Goal: Check status: Check status

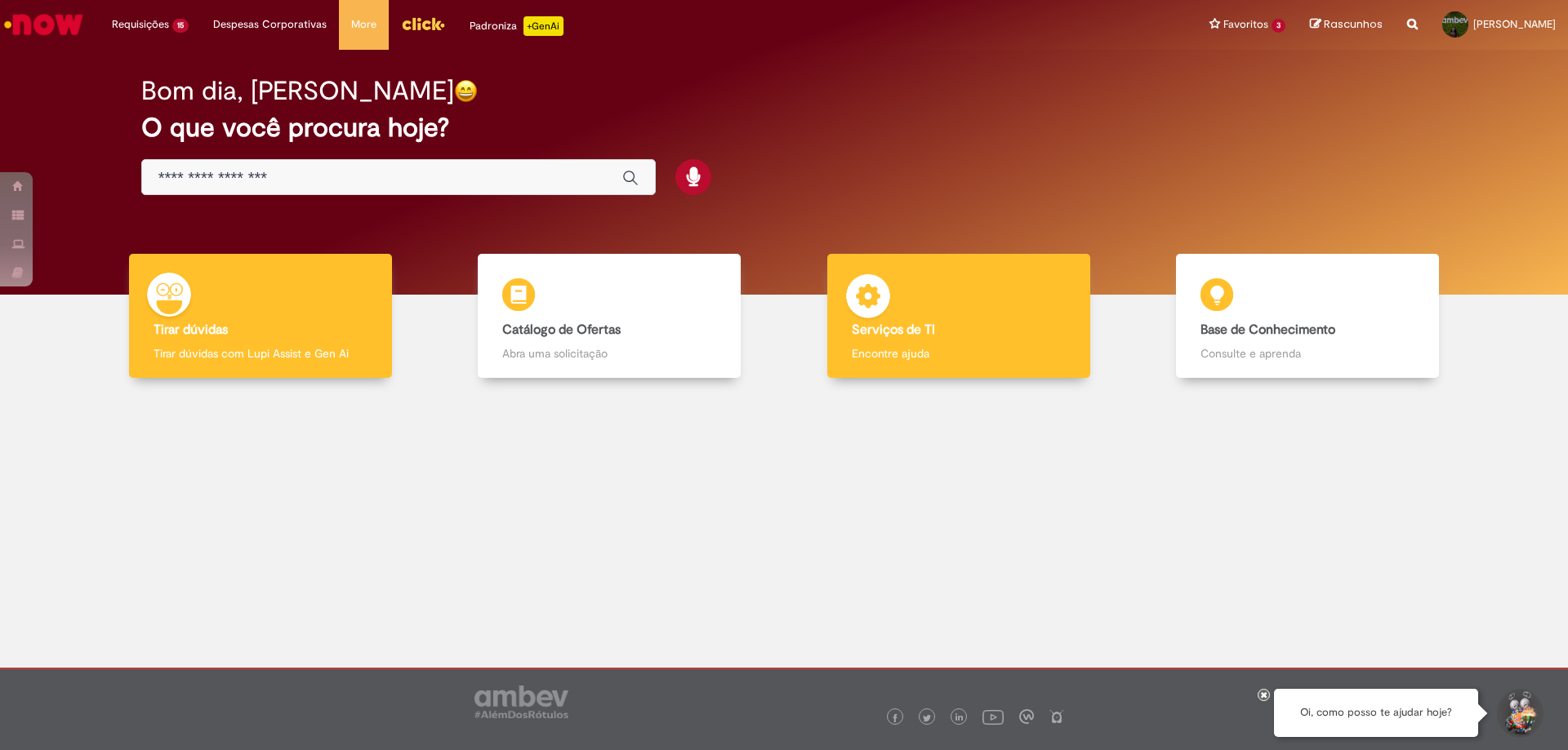
click at [1028, 298] on div "Serviços de TI Serviços de TI Encontre ajuda" at bounding box center [958, 317] width 263 height 125
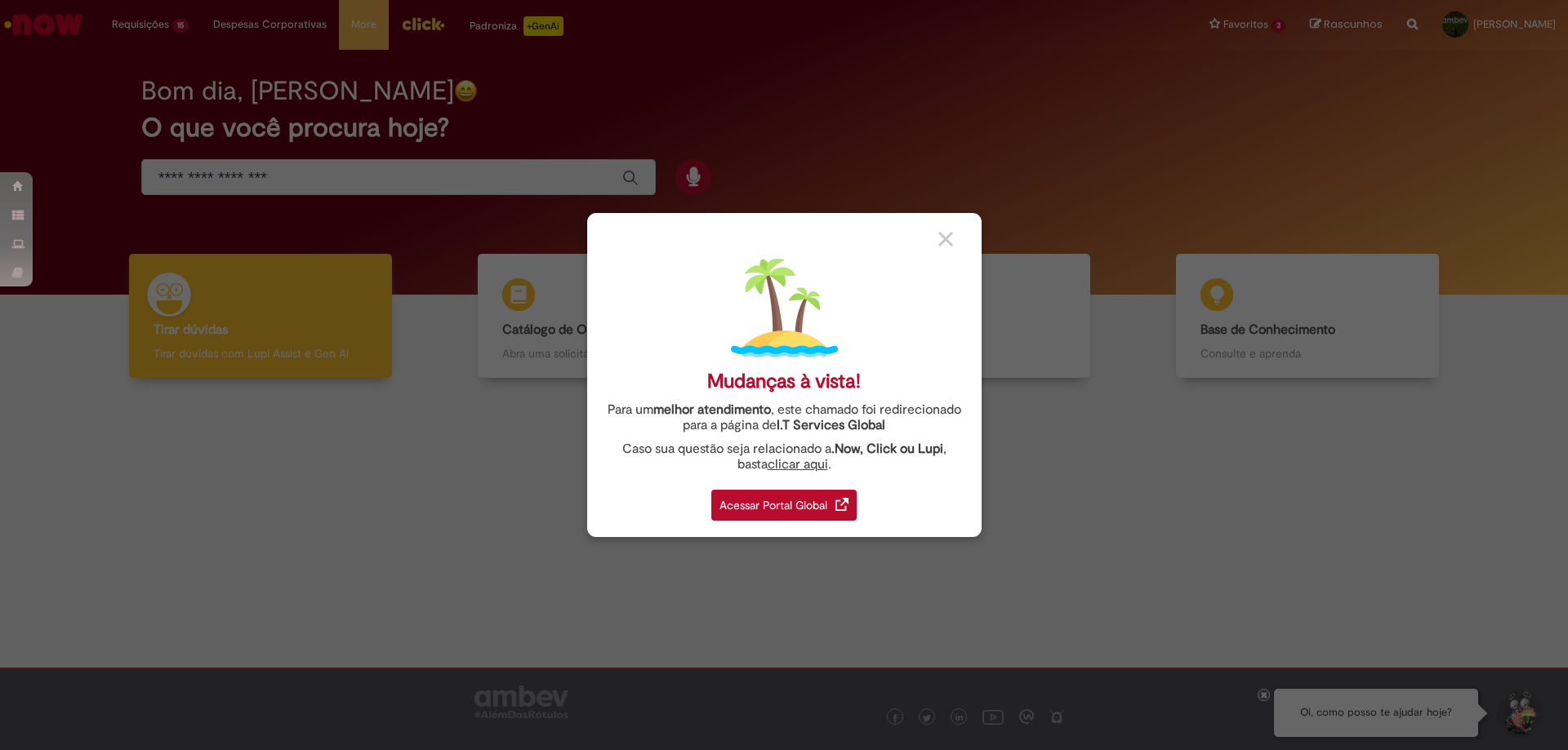
click at [821, 502] on div "Acessar Portal Global" at bounding box center [784, 505] width 145 height 31
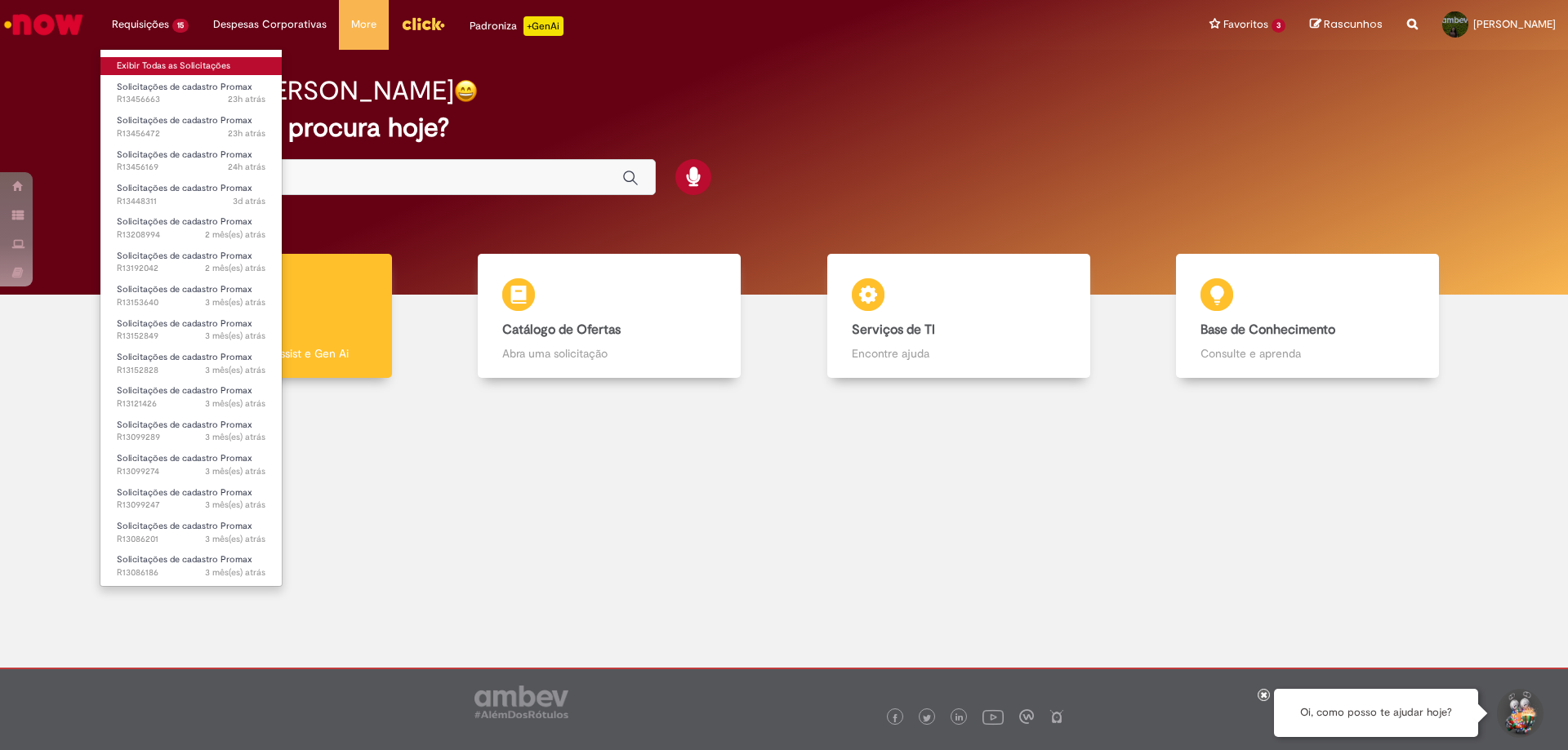
click at [130, 60] on link "Exibir Todas as Solicitações" at bounding box center [191, 66] width 181 height 18
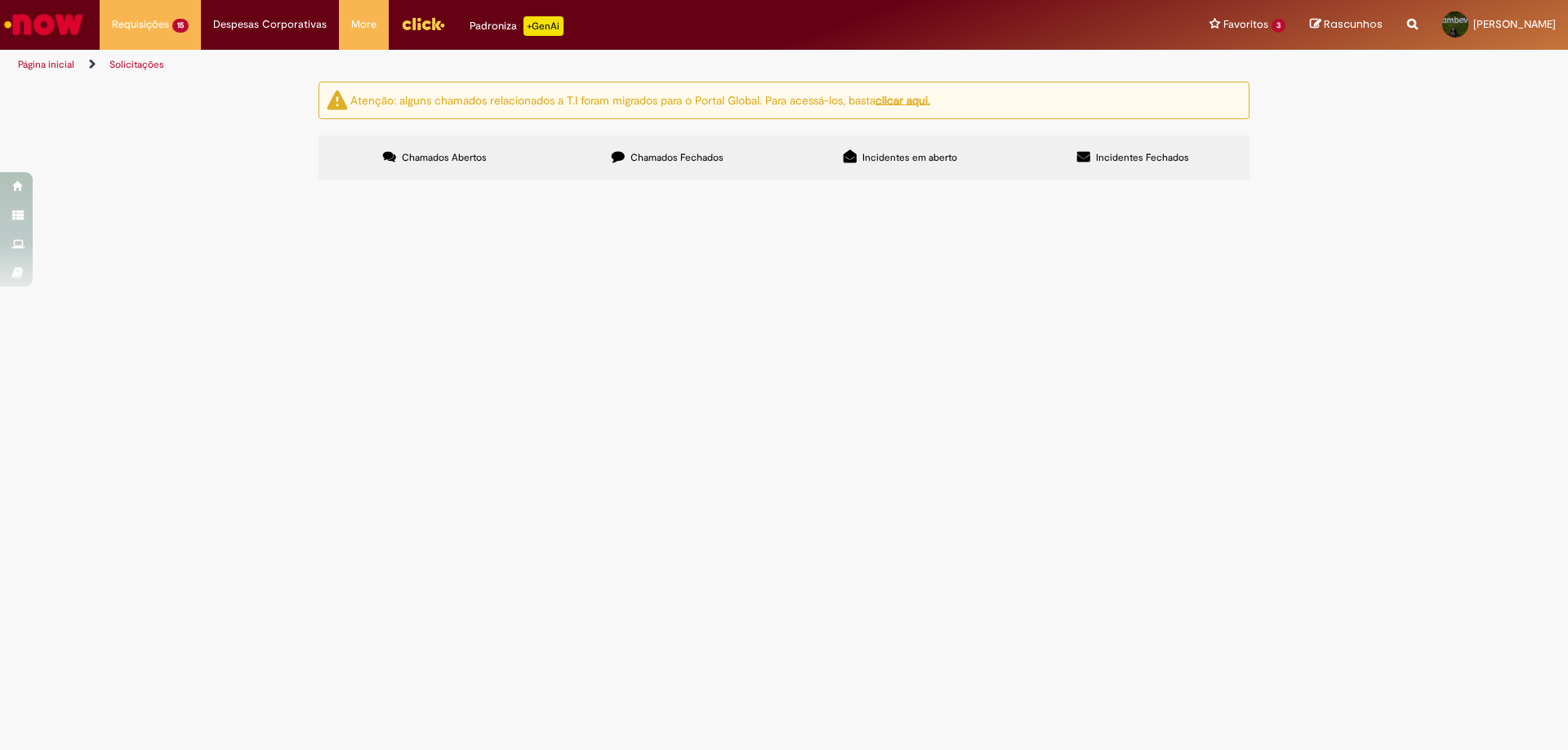
click at [0, 0] on span "correção de PDV, setor 203" at bounding box center [0, 0] width 0 height 0
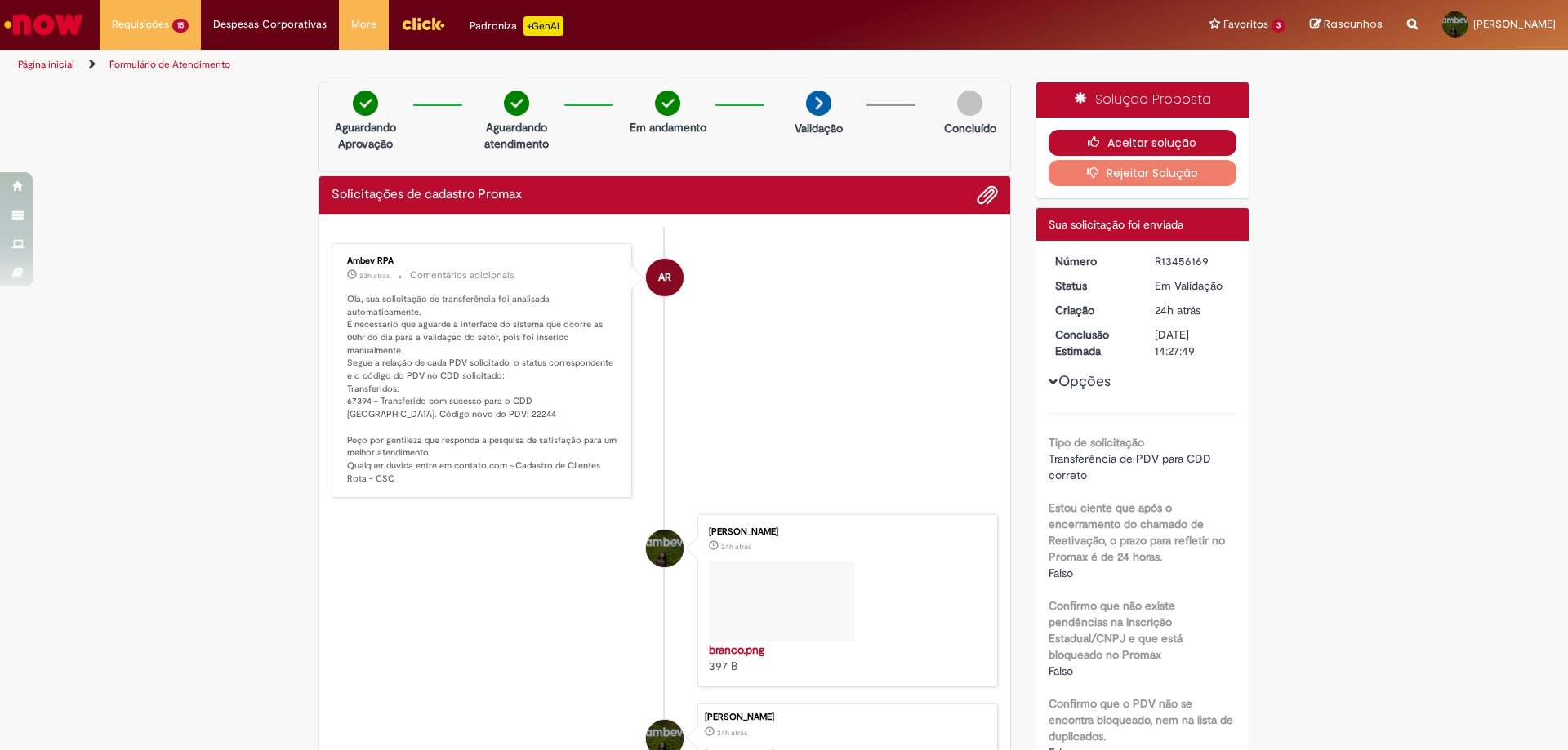
click at [1179, 136] on button "Aceitar solução" at bounding box center [1143, 143] width 189 height 26
click at [403, 419] on p "Olá, sua solicitação de transferência foi analisada automaticamente. É necessár…" at bounding box center [482, 388] width 272 height 192
copy p "22244"
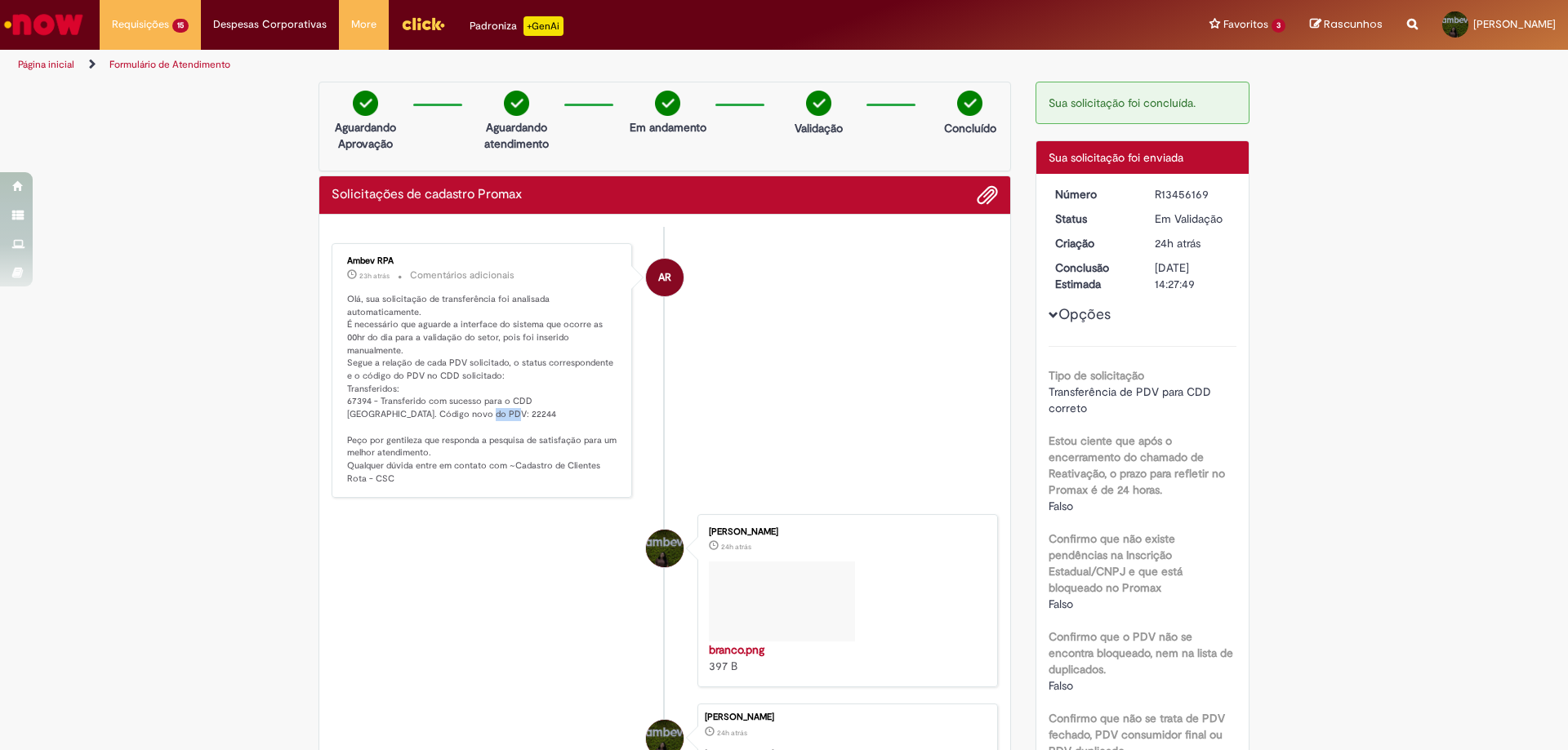
click at [945, 274] on li "AR Ambev RPA 23h atrás 23 horas atrás Comentários adicionais Olá, sua solicitaç…" at bounding box center [665, 371] width 667 height 256
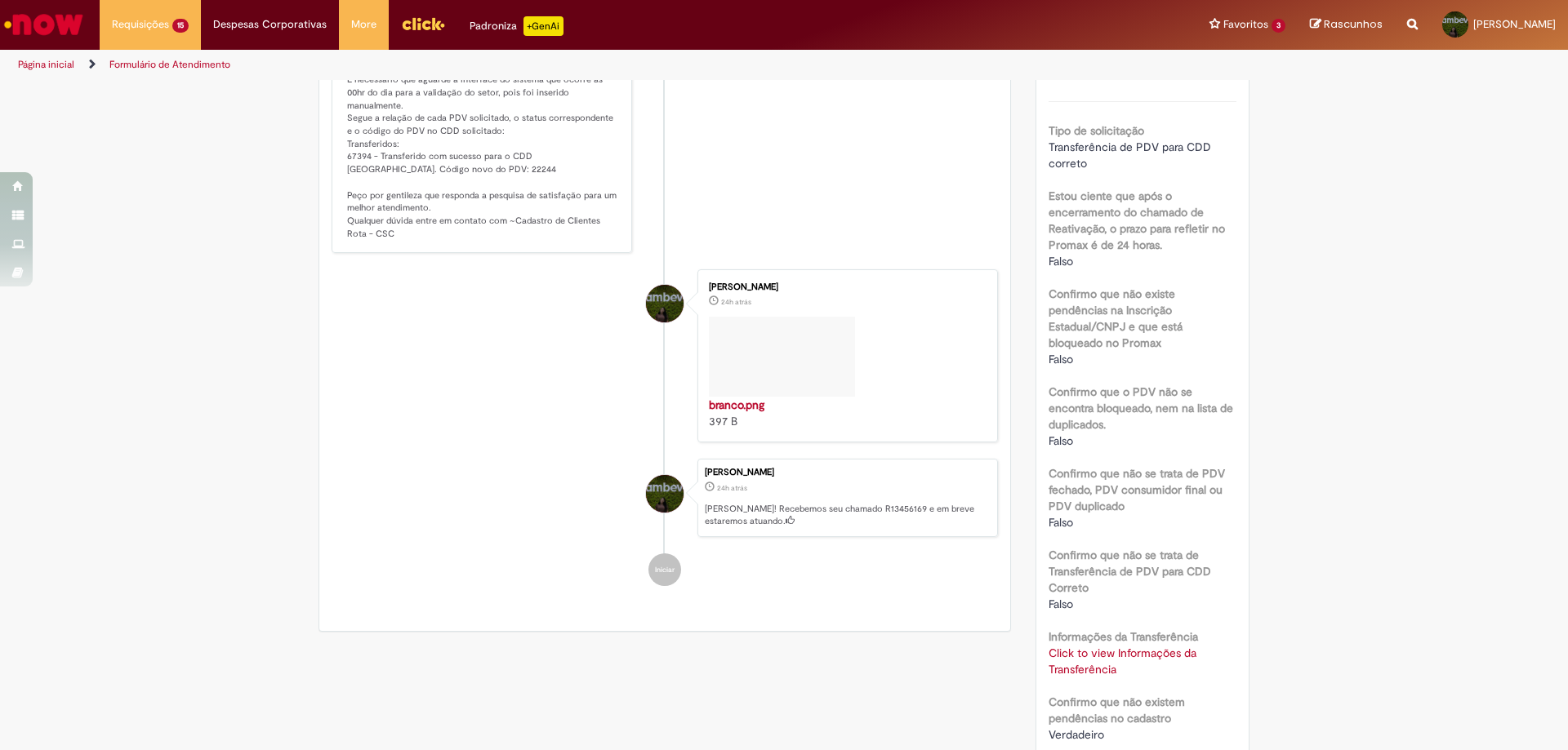
scroll to position [327, 0]
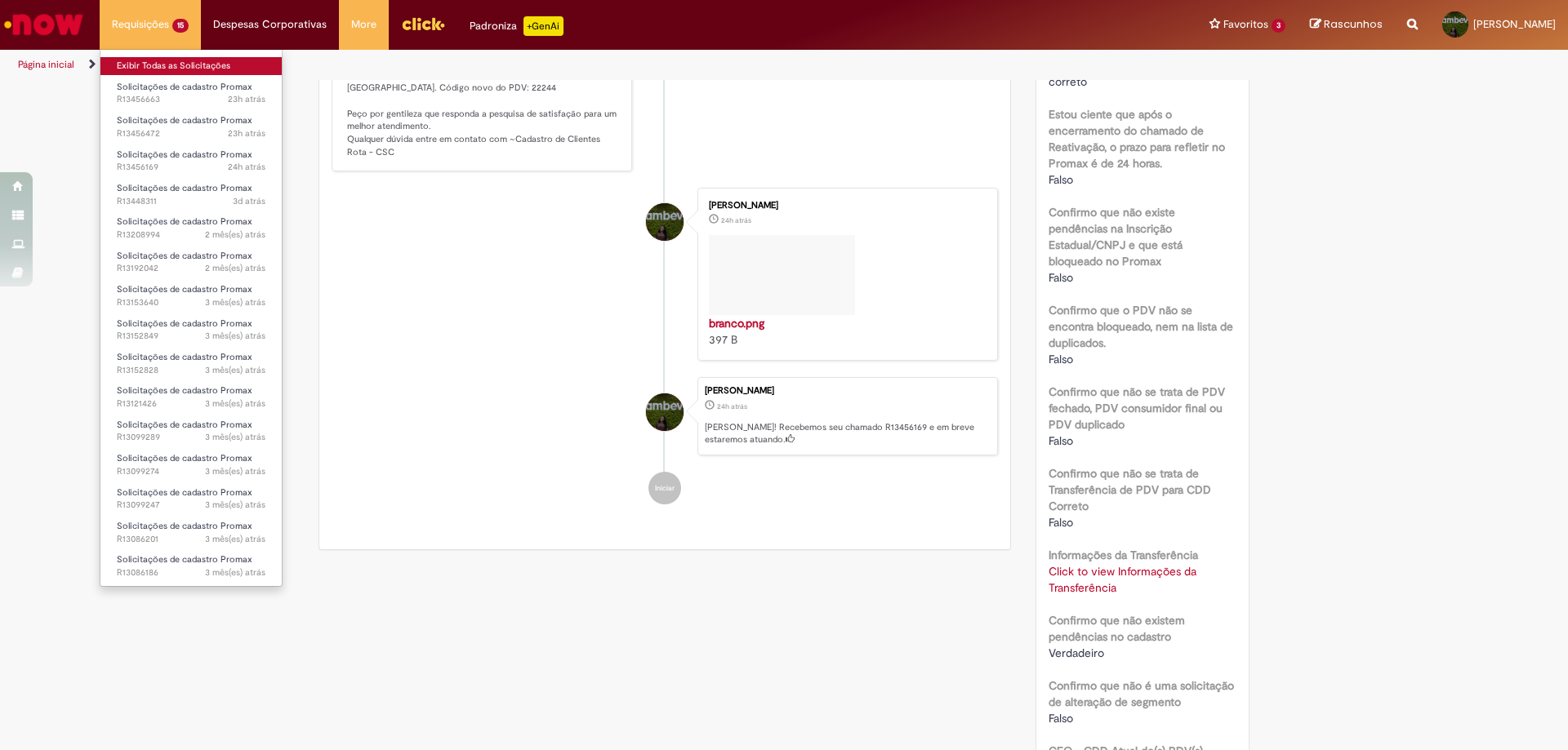
click at [154, 64] on link "Exibir Todas as Solicitações" at bounding box center [191, 66] width 181 height 18
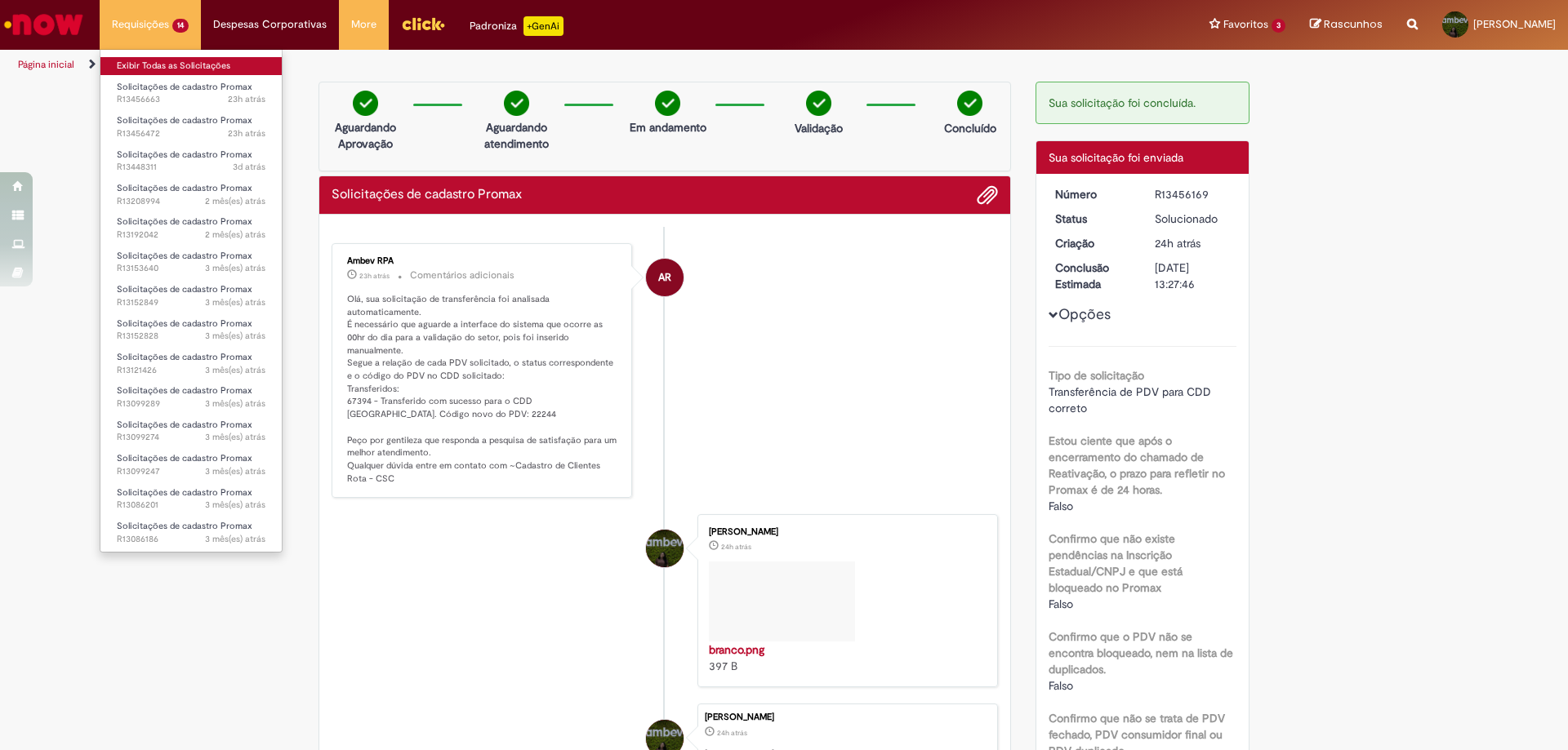
click at [153, 68] on link "Exibir Todas as Solicitações" at bounding box center [191, 66] width 181 height 18
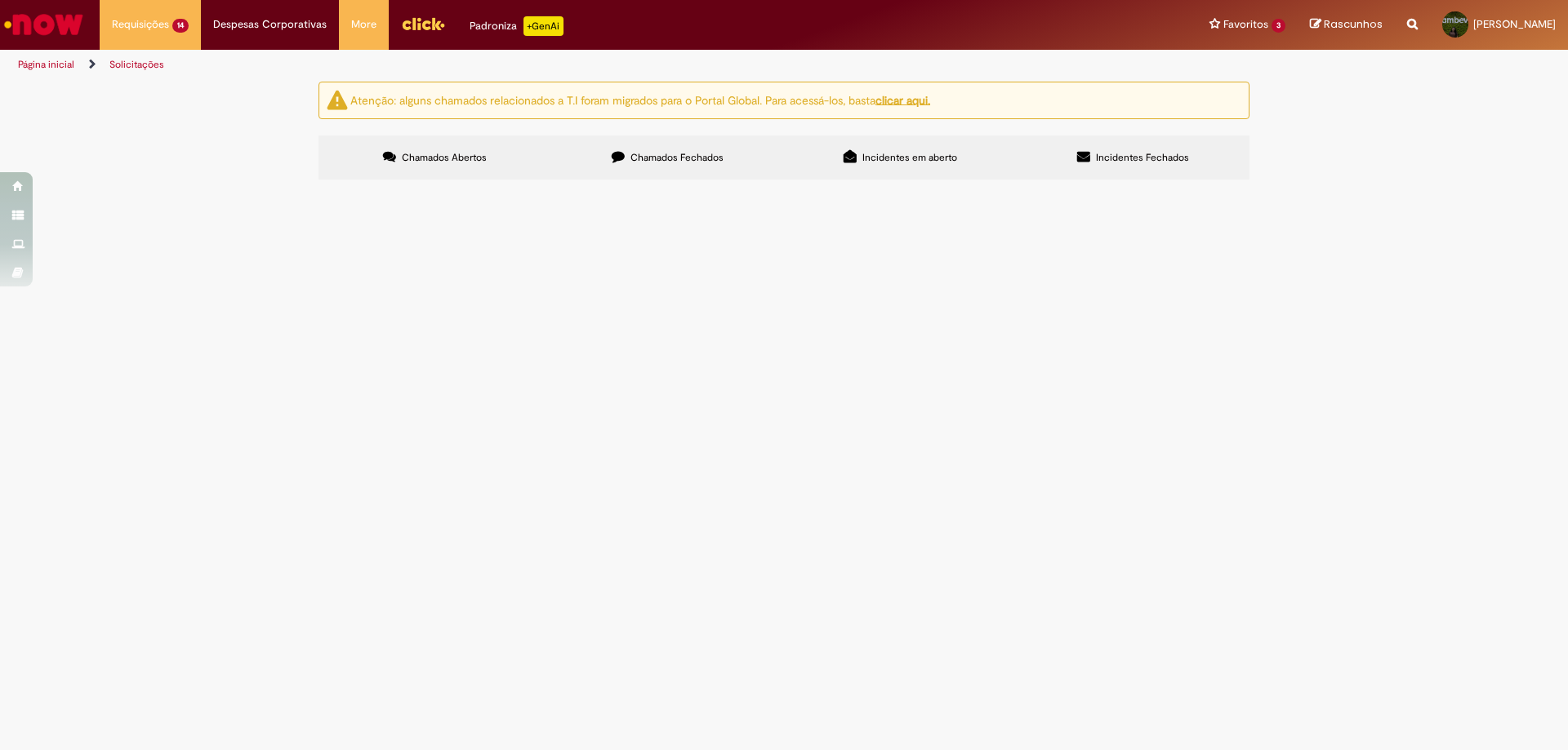
click at [0, 0] on span "pdv quitou suas dividas em aberto" at bounding box center [0, 0] width 0 height 0
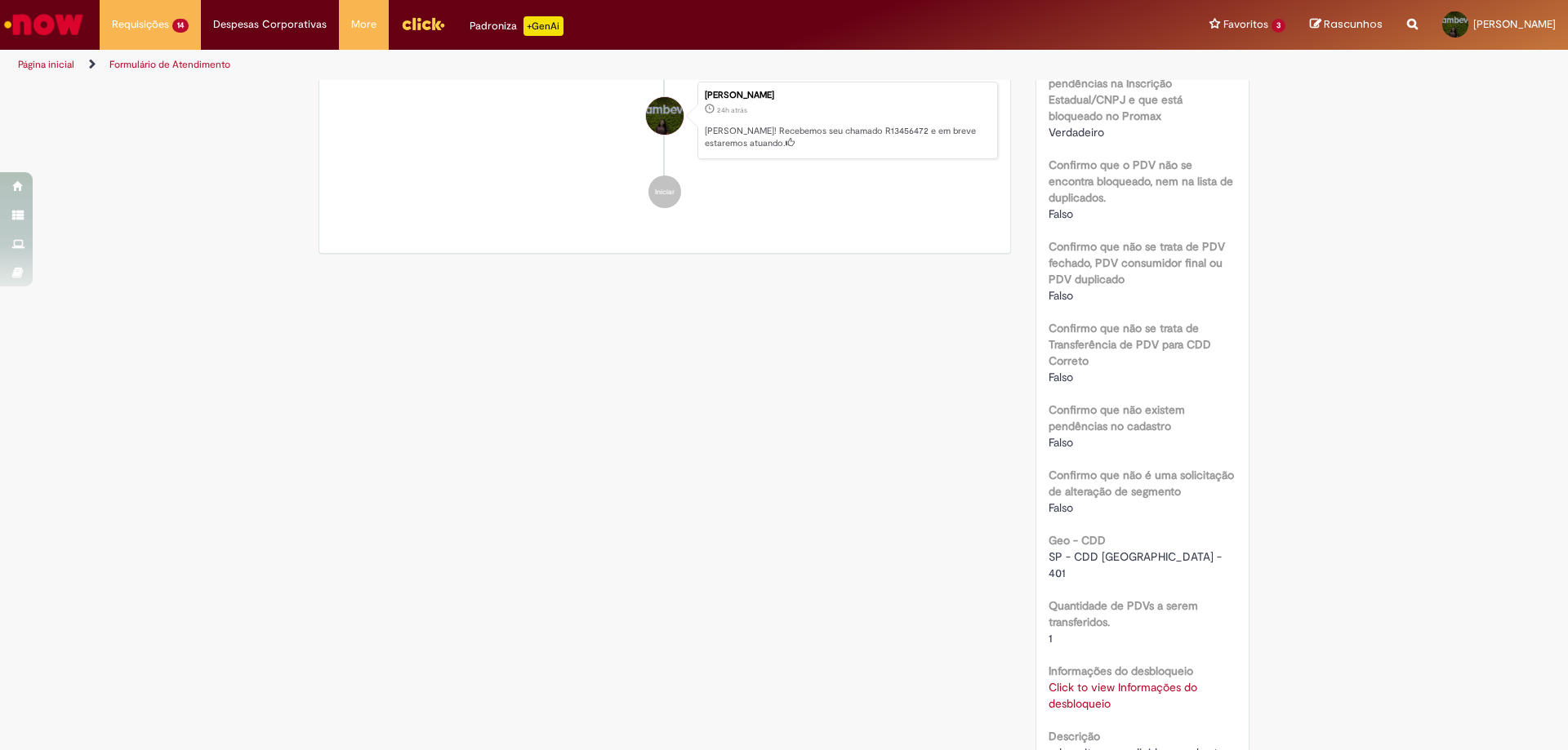
scroll to position [734, 0]
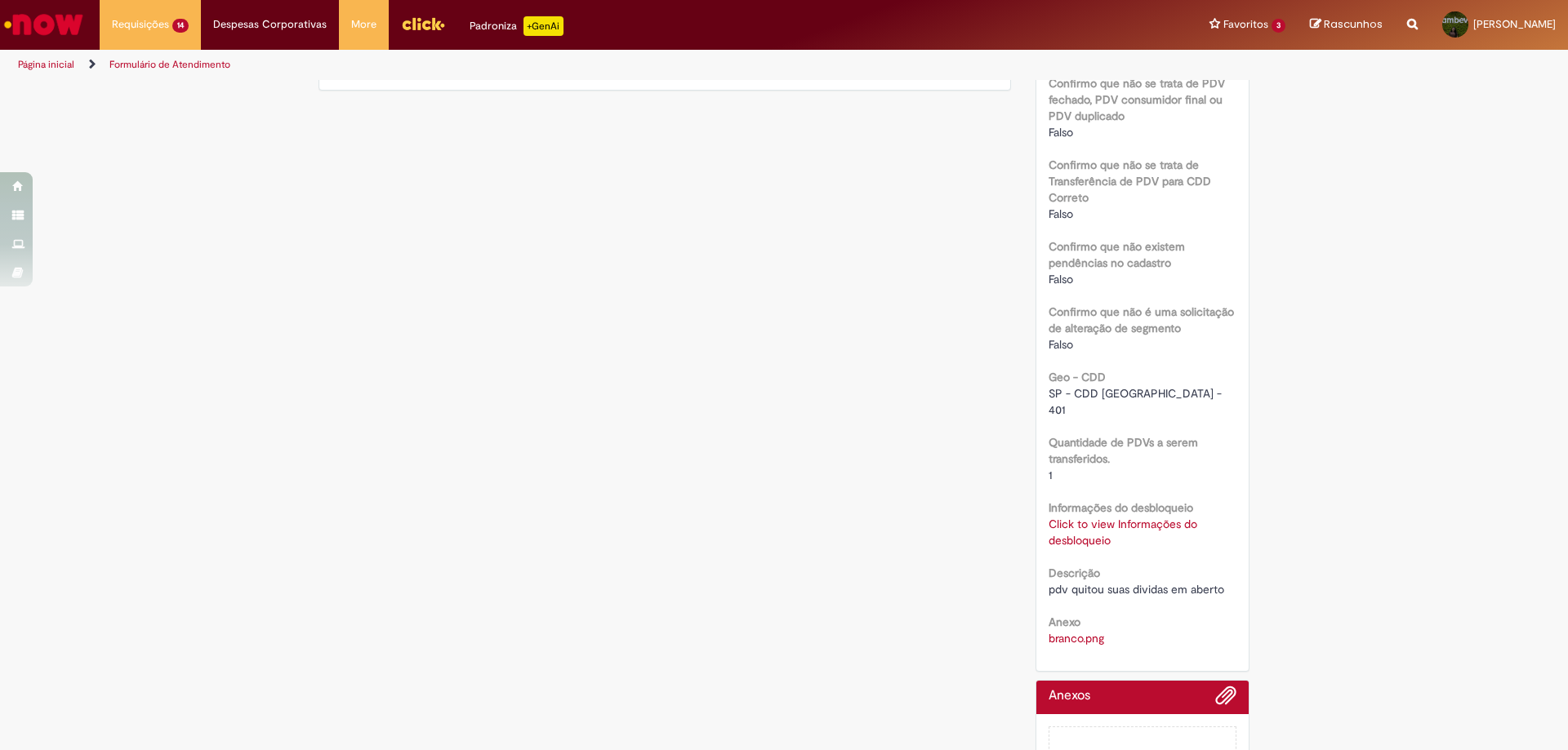
click at [1085, 516] on link "Click to view Informações do desbloqueio" at bounding box center [1122, 532] width 148 height 31
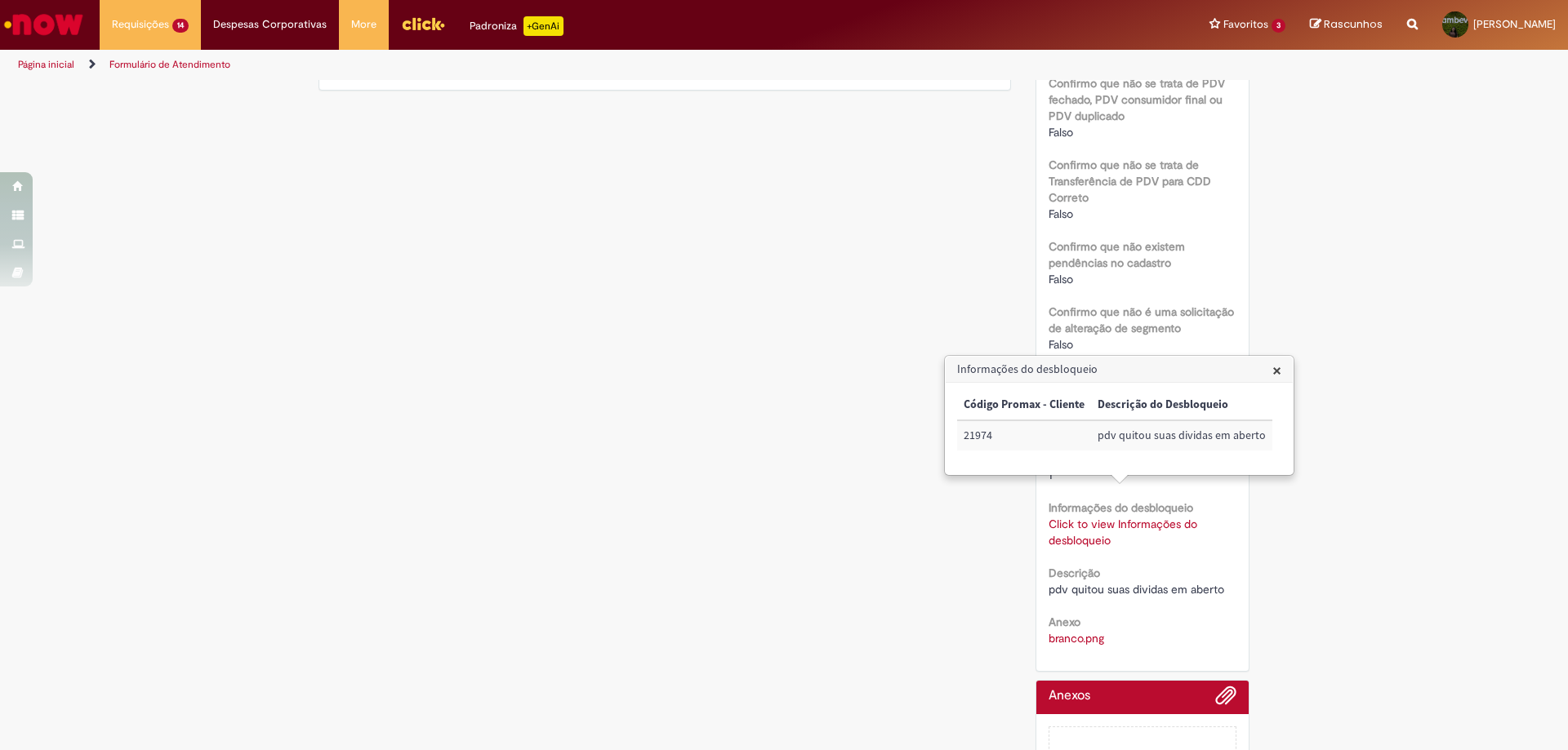
click at [1272, 365] on span "×" at bounding box center [1277, 370] width 9 height 22
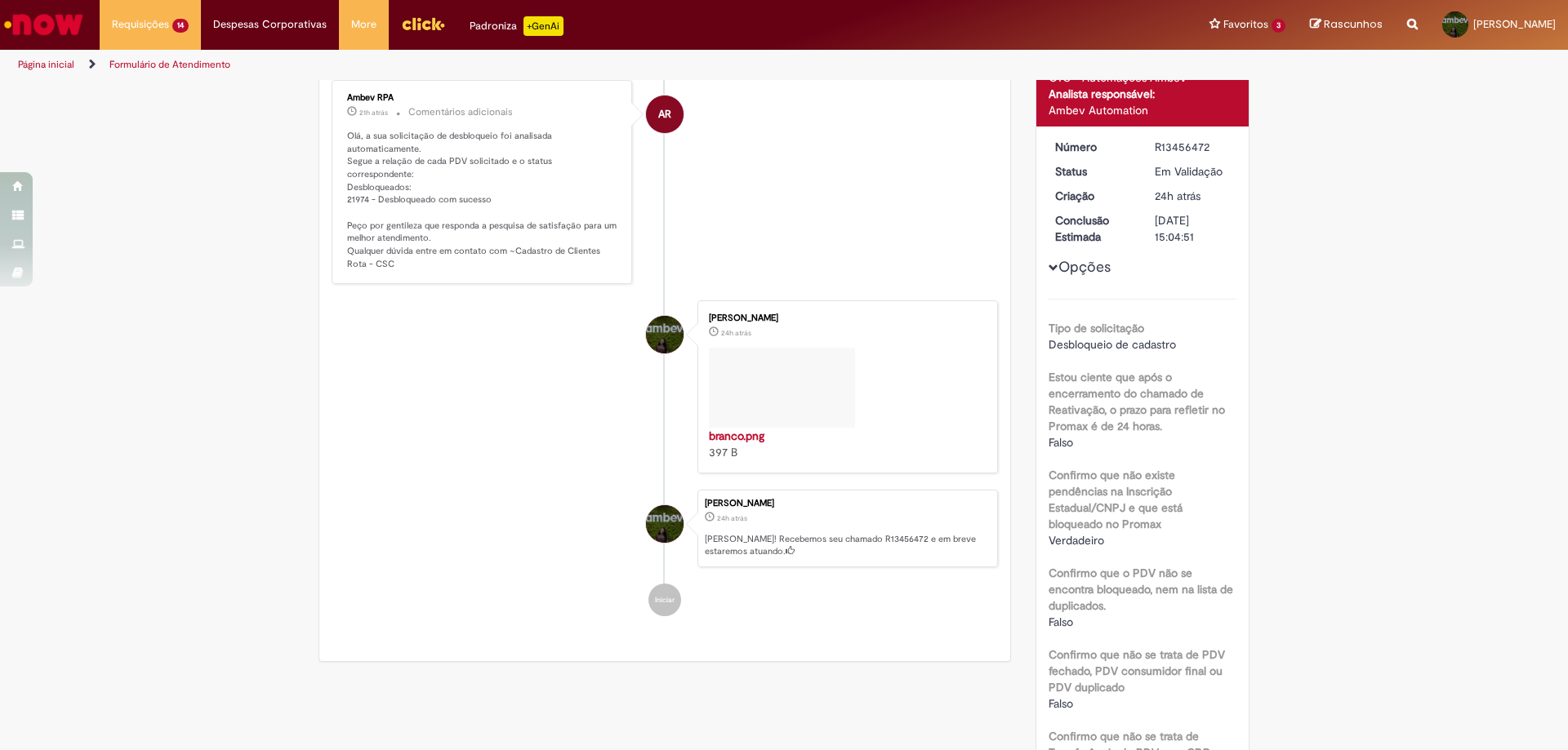
scroll to position [0, 0]
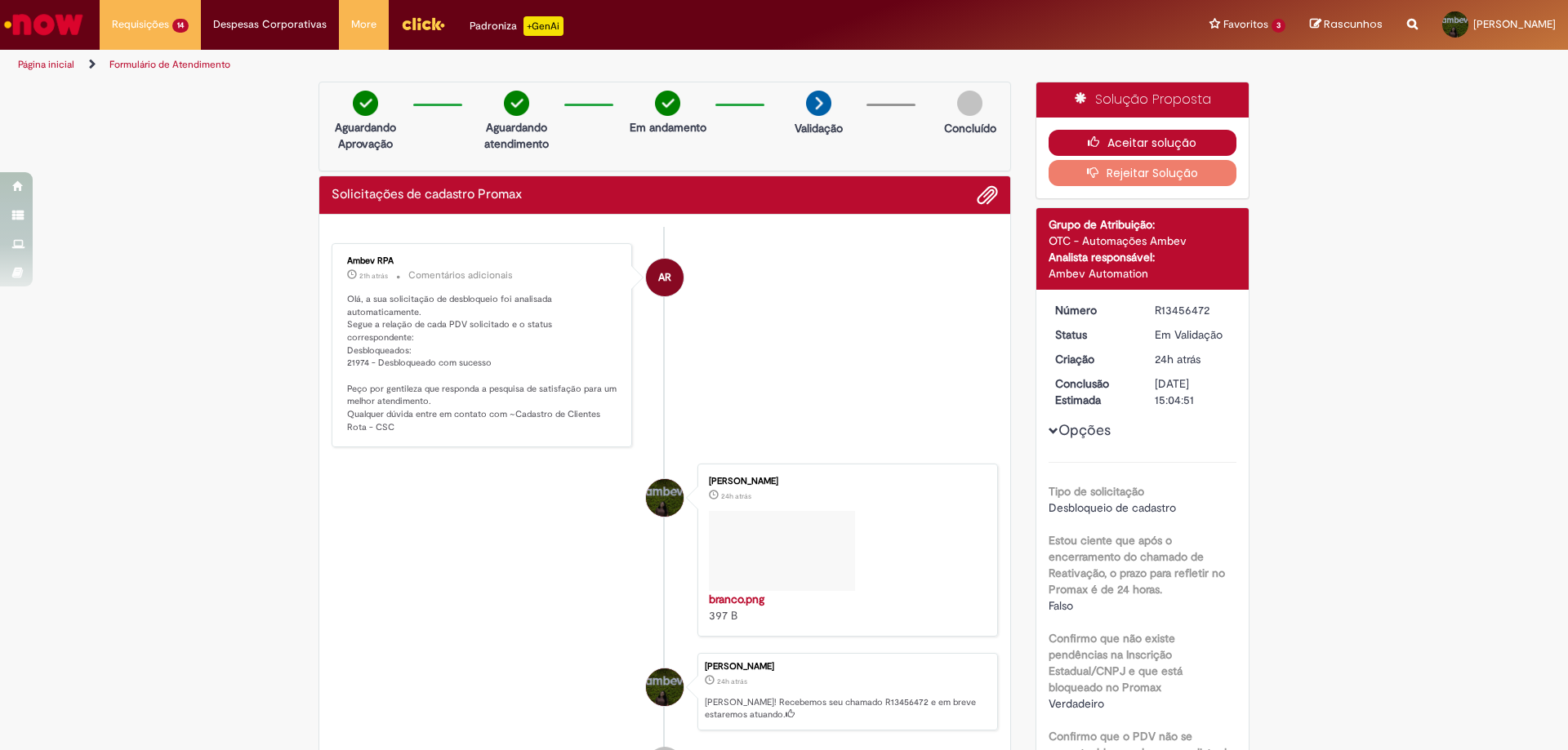
click at [1159, 140] on button "Aceitar solução" at bounding box center [1143, 143] width 189 height 26
click at [918, 335] on li "AR Ambev RPA 21h atrás 21 horas atrás Comentários adicionais Olá, a sua solicit…" at bounding box center [665, 345] width 667 height 204
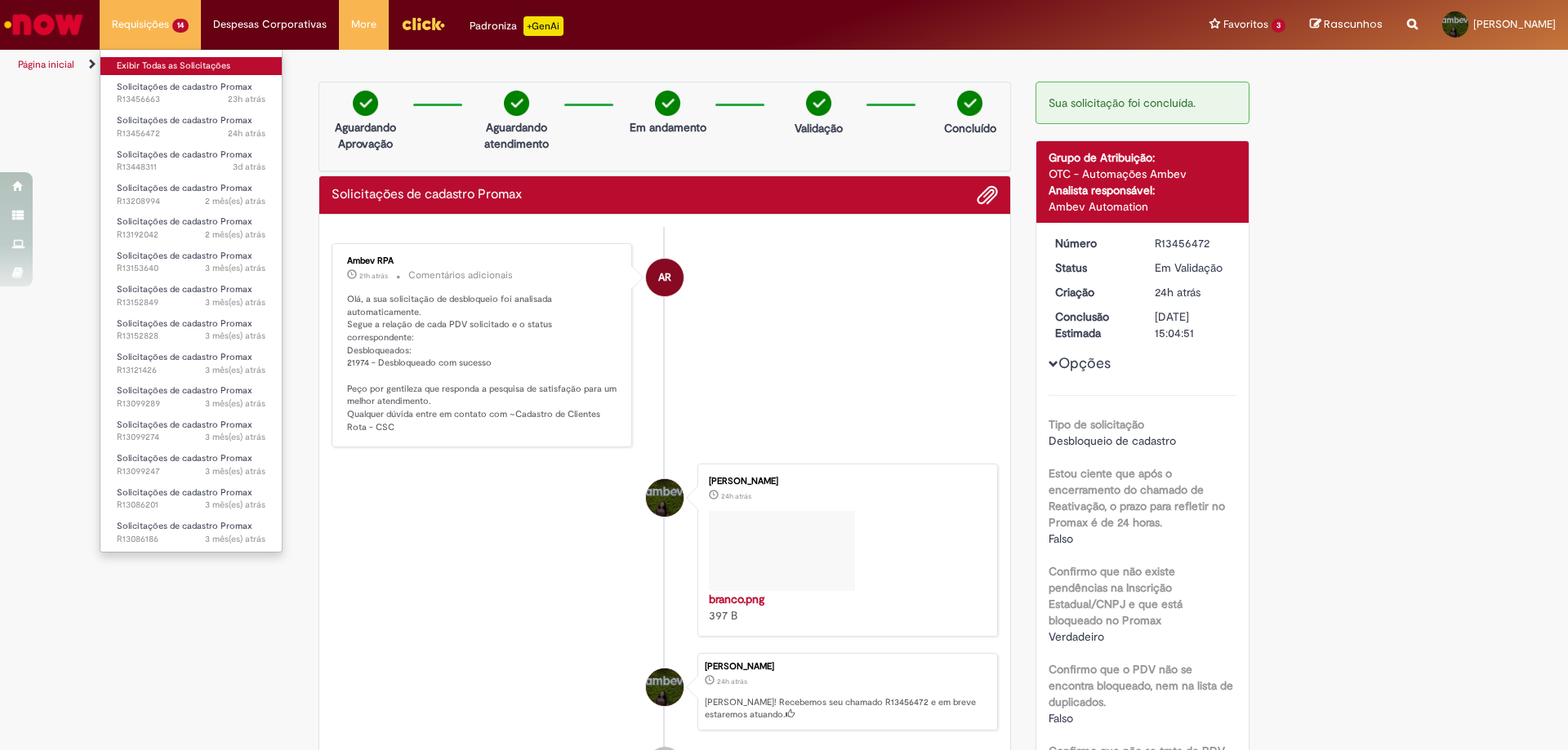
click at [128, 61] on link "Exibir Todas as Solicitações" at bounding box center [191, 66] width 181 height 18
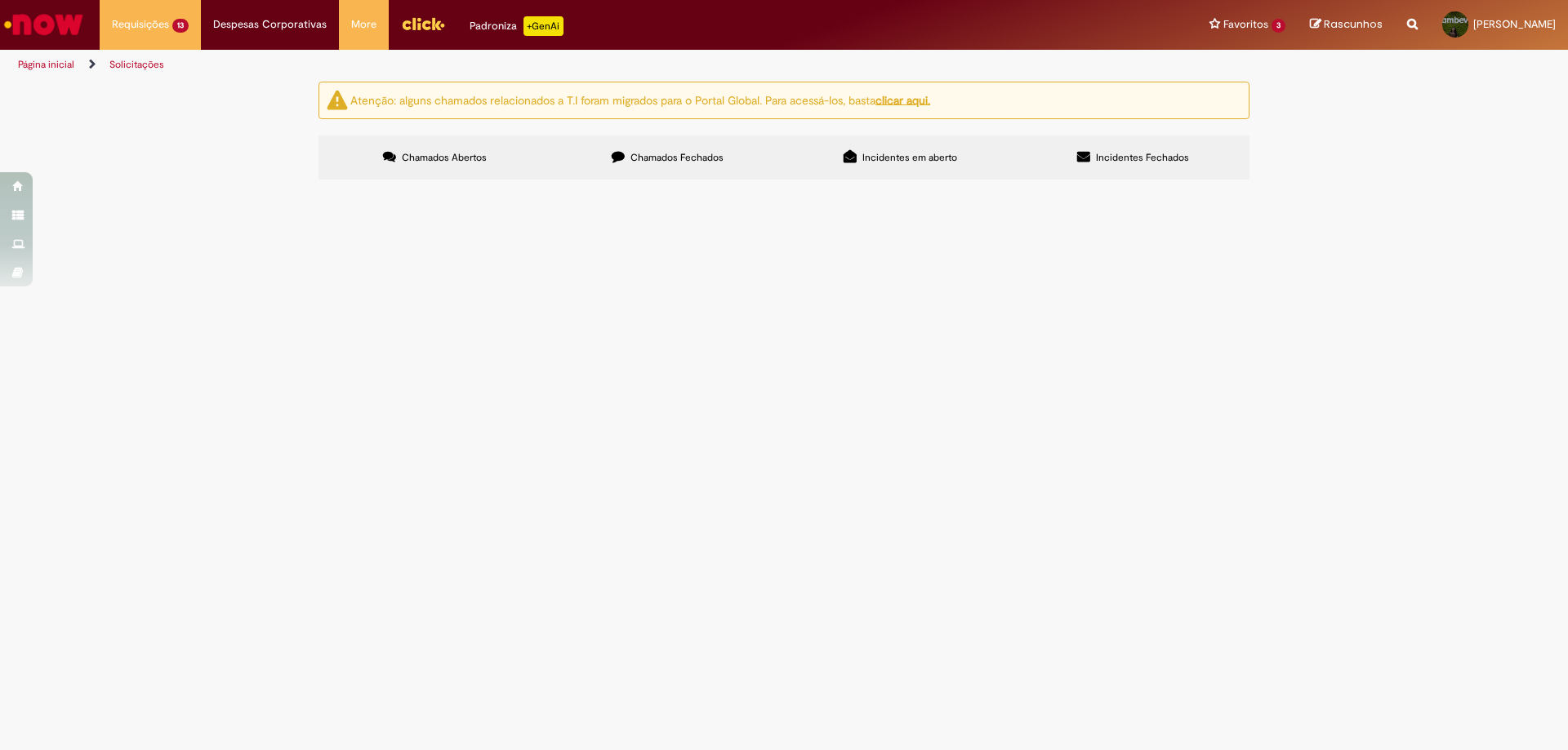
click at [0, 0] on span "correção de PDV, alocar setor 303" at bounding box center [0, 0] width 0 height 0
